Goal: Information Seeking & Learning: Learn about a topic

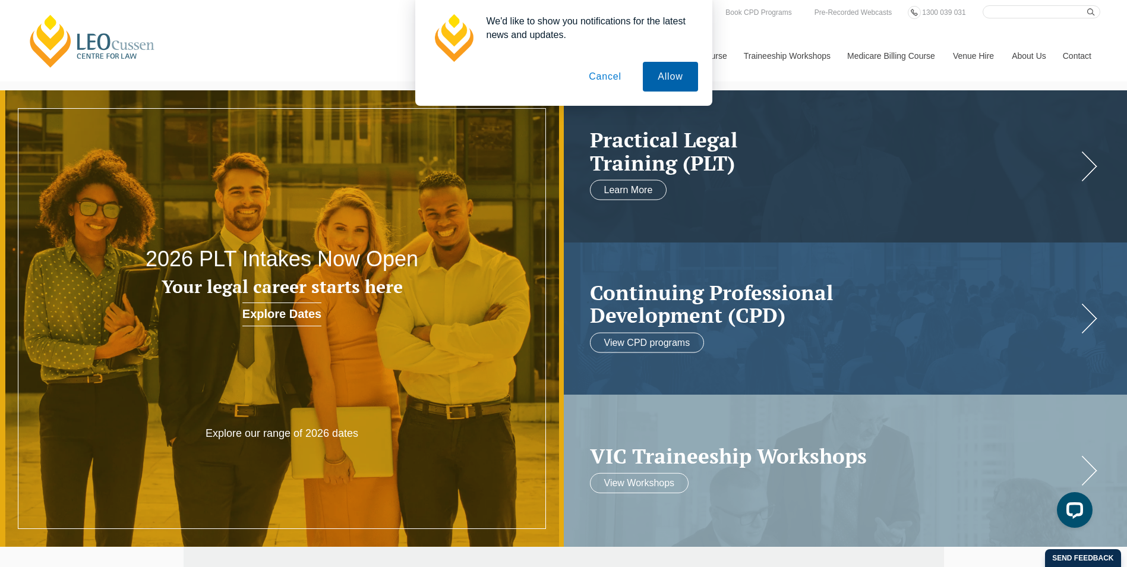
click at [672, 71] on button "Allow" at bounding box center [670, 77] width 55 height 30
